Goal: Task Accomplishment & Management: Use online tool/utility

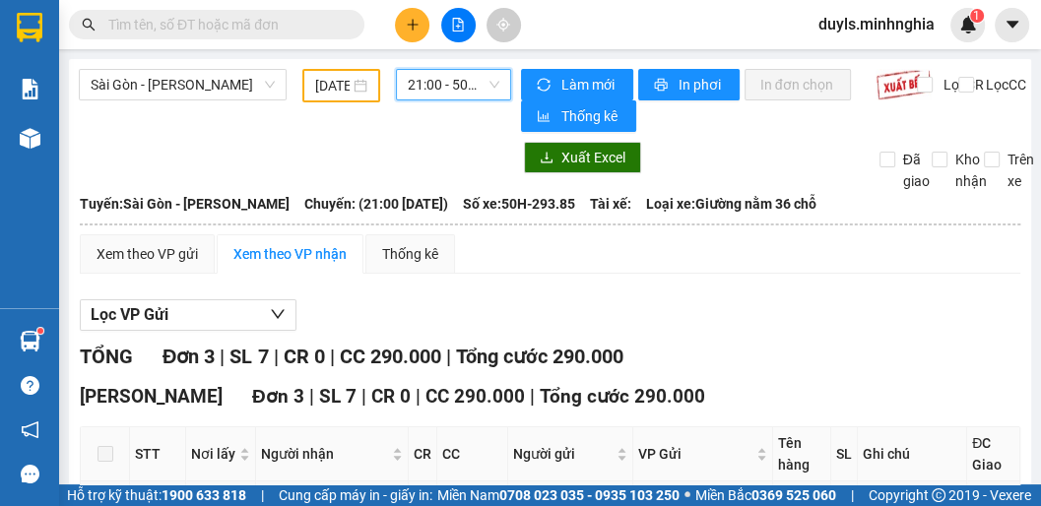
click at [433, 75] on span "21:00 - 50H-293.85" at bounding box center [454, 85] width 92 height 30
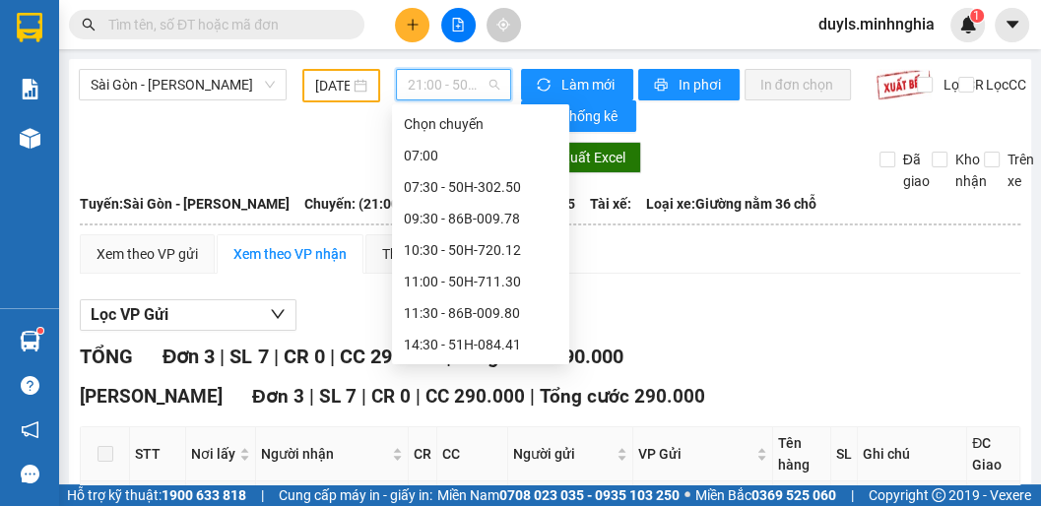
click at [488, 392] on div "17:00 (TC) - 50H-723.41" at bounding box center [480, 408] width 177 height 32
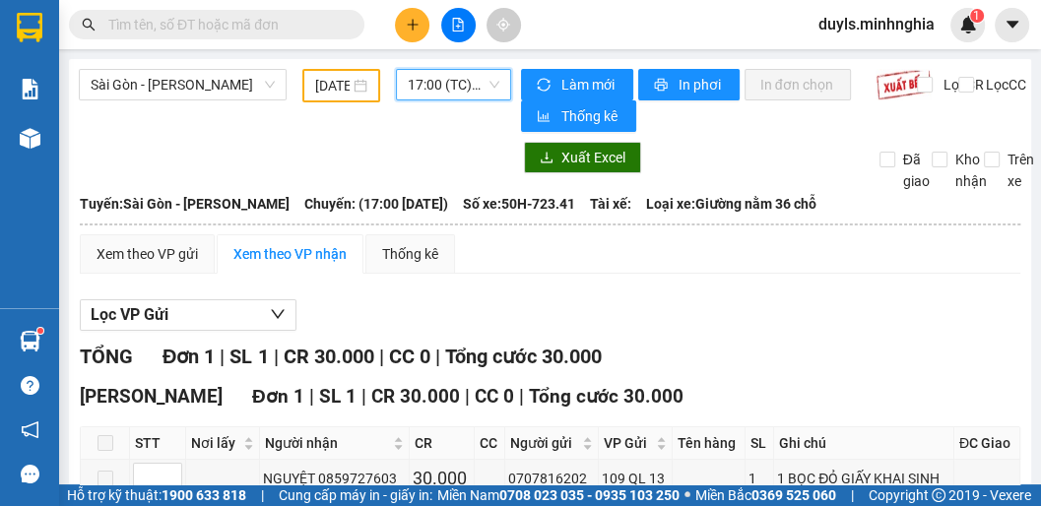
click at [464, 79] on span "17:00 (TC) - 50H-723.41" at bounding box center [454, 85] width 92 height 30
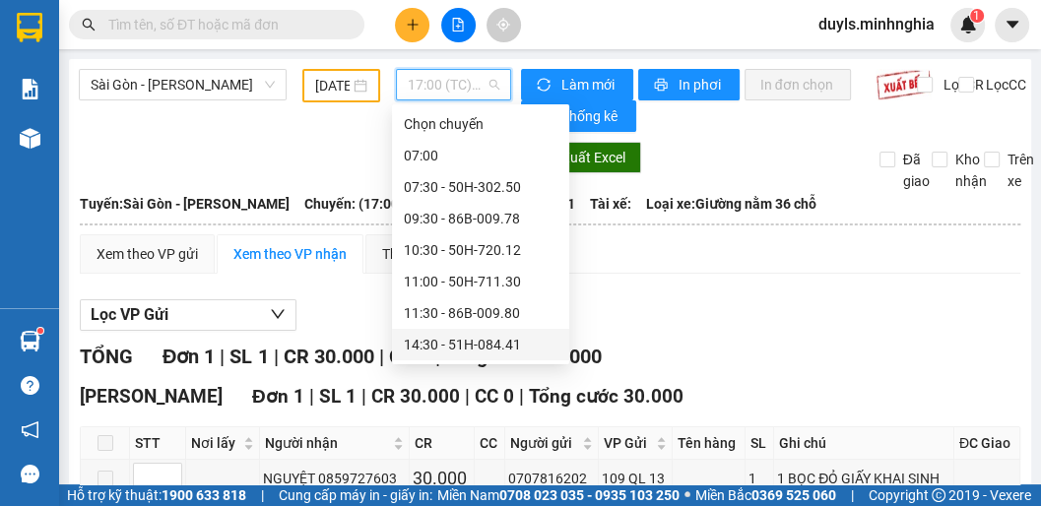
click at [479, 334] on div "14:30 - 51H-084.41" at bounding box center [481, 345] width 154 height 22
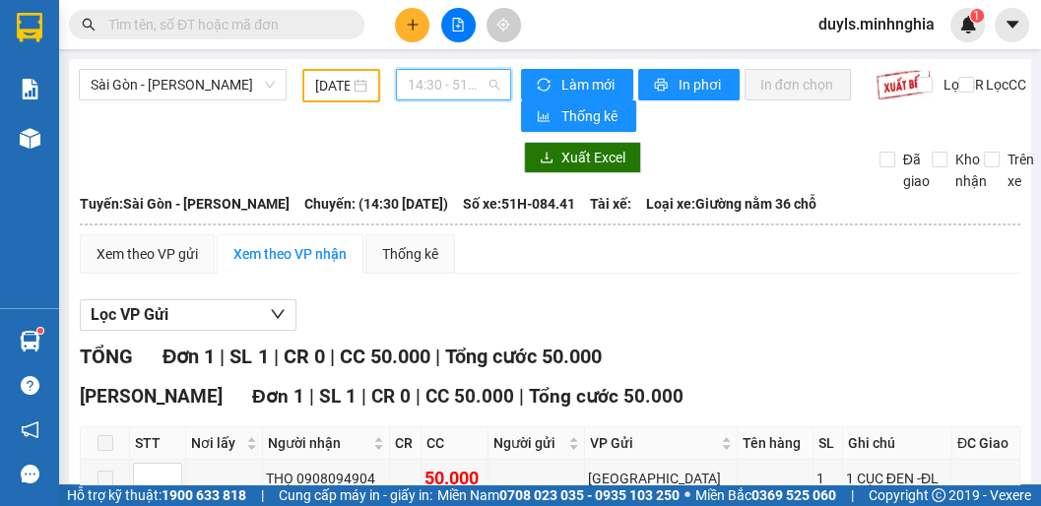
click at [442, 89] on span "14:30 - 51H-084.41" at bounding box center [454, 85] width 92 height 30
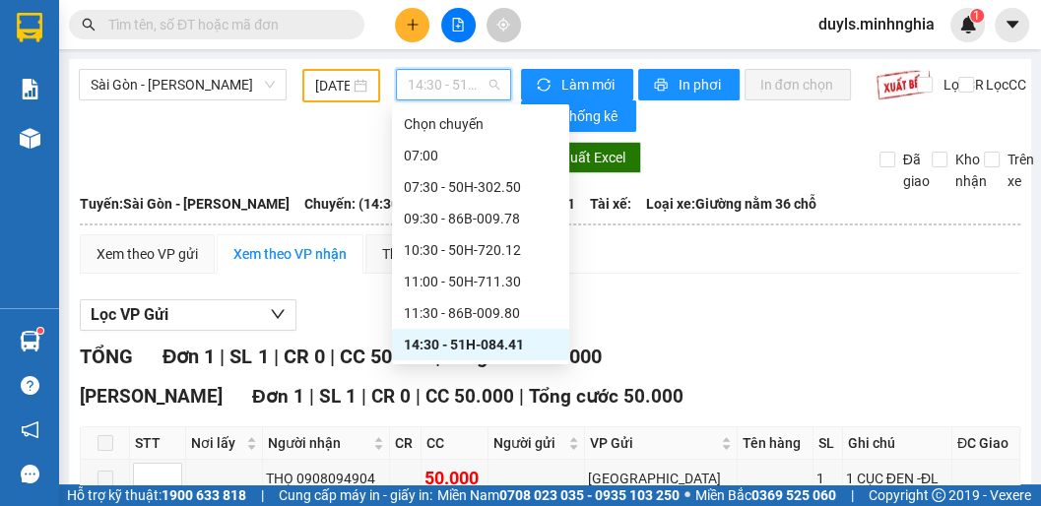
click at [504, 397] on div "17:00 (TC) - 50H-723.41" at bounding box center [481, 408] width 154 height 22
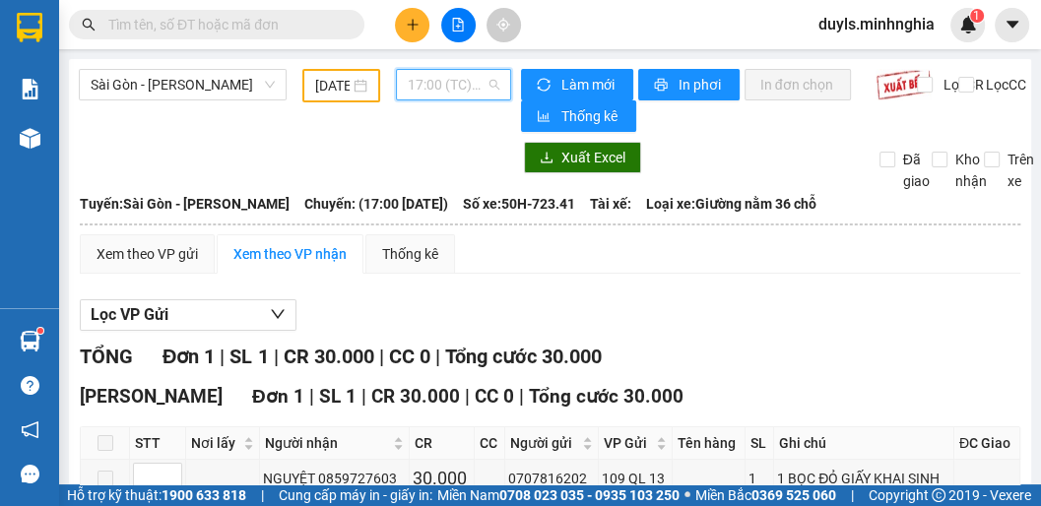
click at [447, 89] on span "17:00 (TC) - 50H-723.41" at bounding box center [454, 85] width 92 height 30
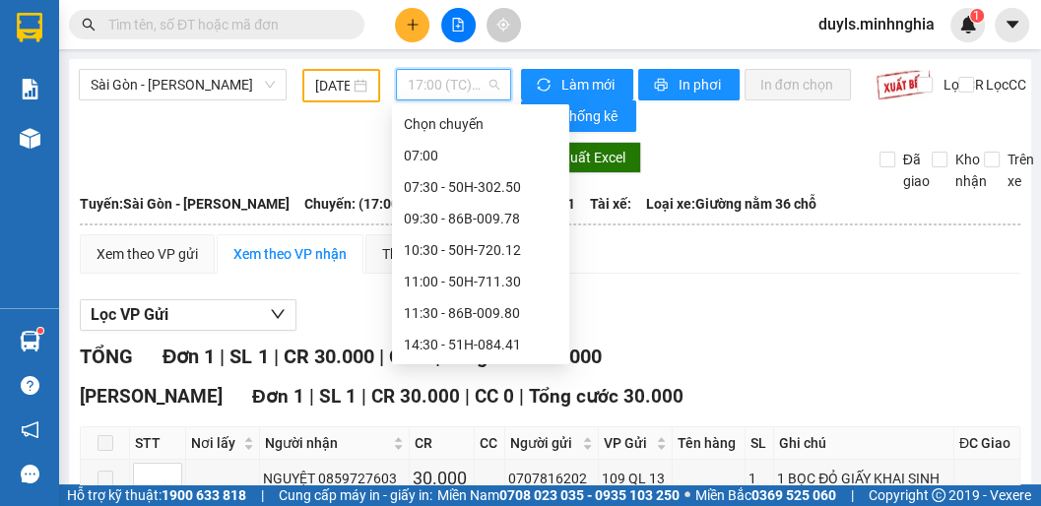
click at [515, 460] on div "21:00 - 50H-293.85" at bounding box center [481, 471] width 154 height 22
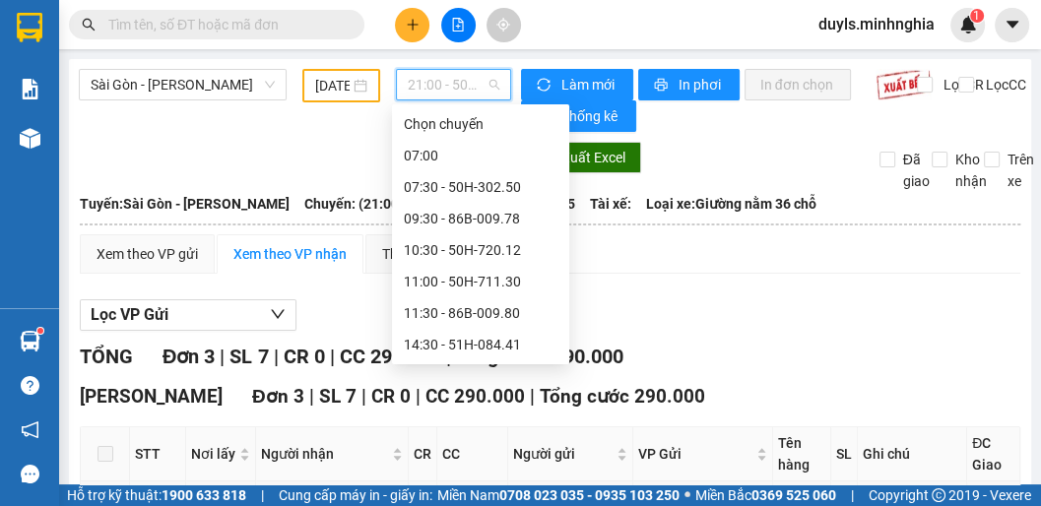
click at [441, 84] on span "21:00 - 50H-293.85" at bounding box center [454, 85] width 92 height 30
click at [504, 492] on div "21:30 - 50H-350.51" at bounding box center [481, 503] width 154 height 22
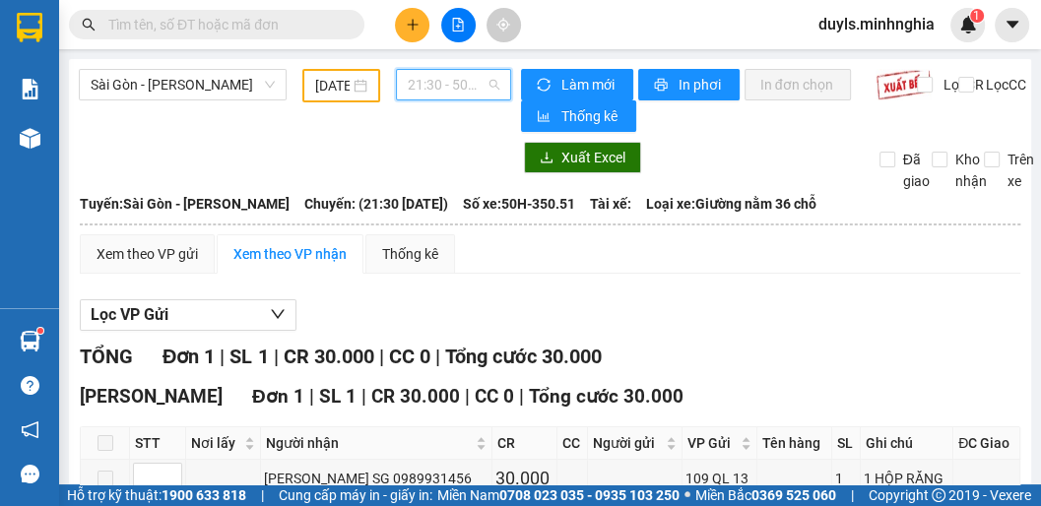
click at [458, 92] on span "21:30 - 50H-350.51" at bounding box center [454, 85] width 92 height 30
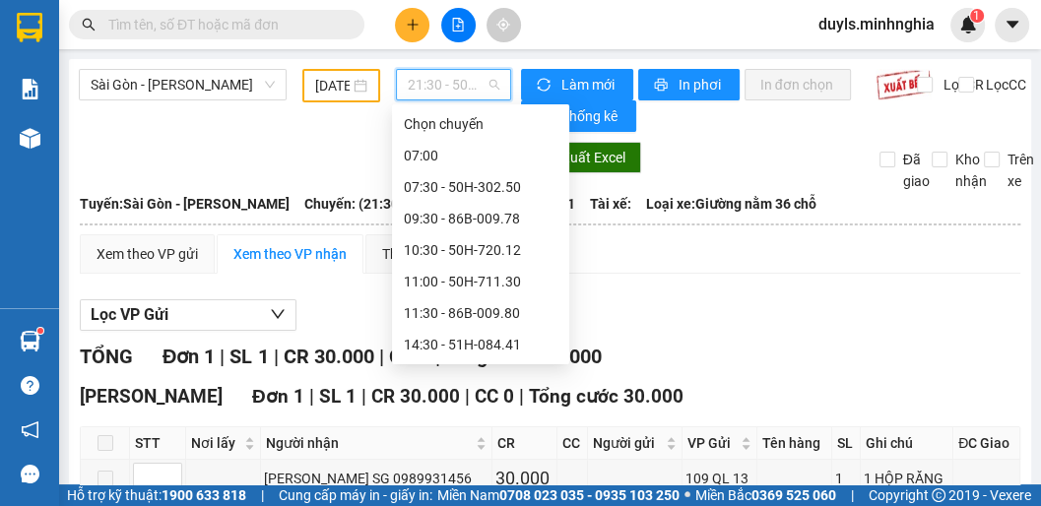
click at [488, 460] on div "21:00 - 50H-293.85" at bounding box center [481, 471] width 154 height 22
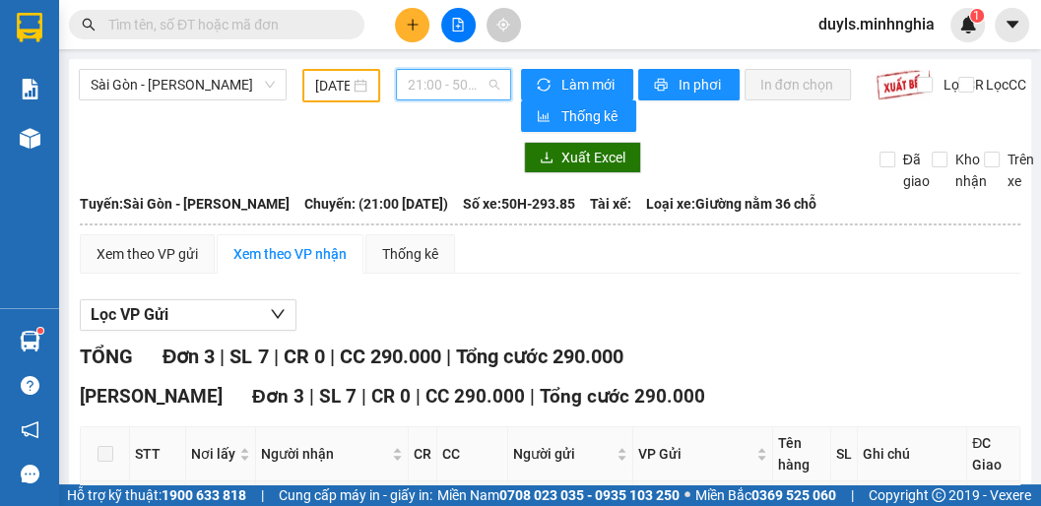
click at [437, 83] on span "21:00 - 50H-293.85" at bounding box center [454, 85] width 92 height 30
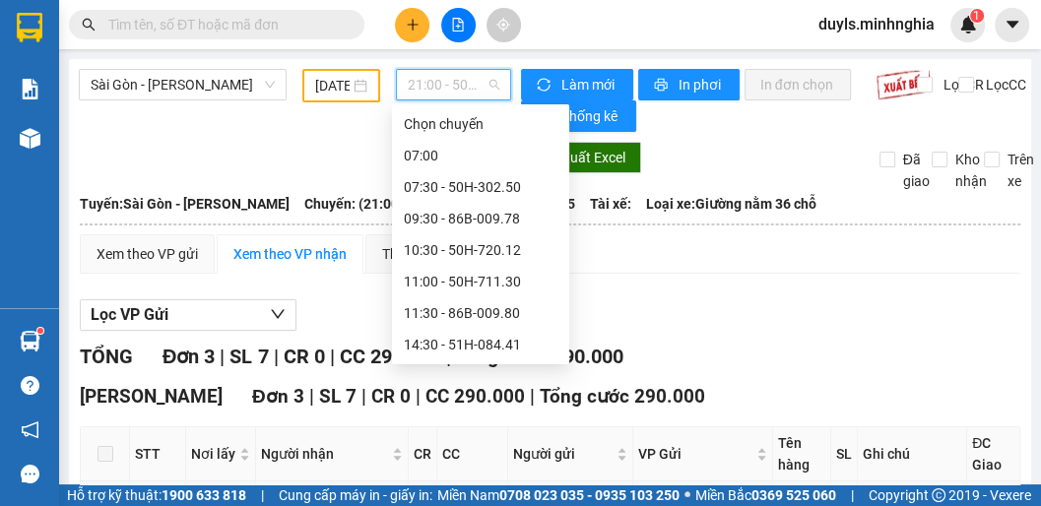
click at [485, 397] on div "17:00 (TC) - 50H-723.41" at bounding box center [481, 408] width 154 height 22
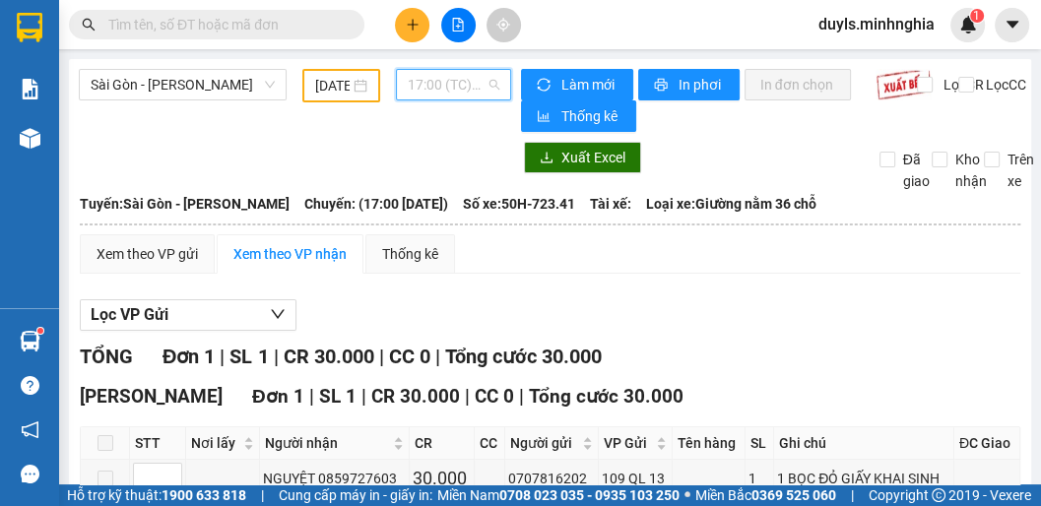
click at [464, 74] on span "17:00 (TC) - 50H-723.41" at bounding box center [454, 85] width 92 height 30
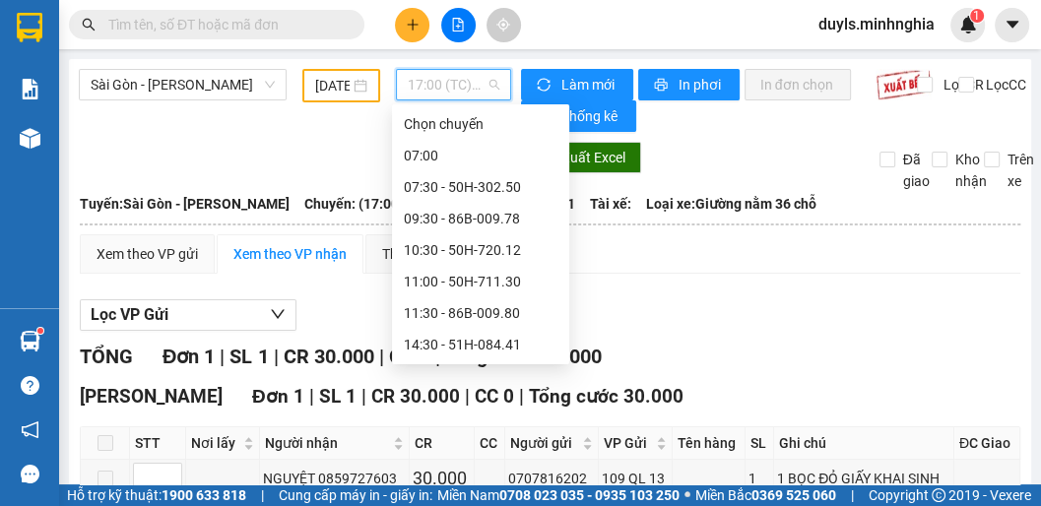
click at [468, 460] on div "21:00 - 50H-293.85" at bounding box center [481, 471] width 154 height 22
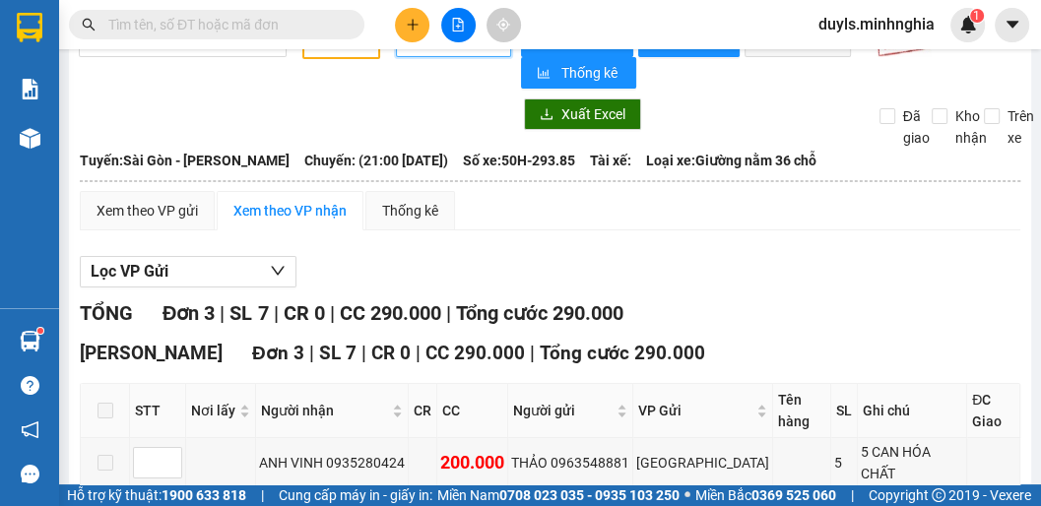
scroll to position [201, 0]
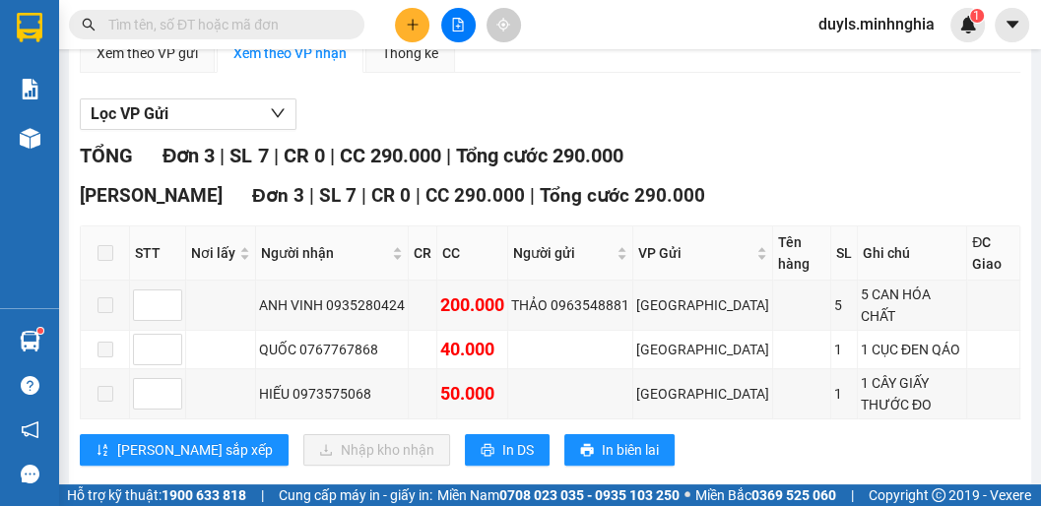
click at [802, 181] on div "[PERSON_NAME] Đơn 3 | SL 7 | CR 0 | CC 290.000 | Tổng cước 290.000" at bounding box center [550, 196] width 941 height 30
